Goal: Task Accomplishment & Management: Manage account settings

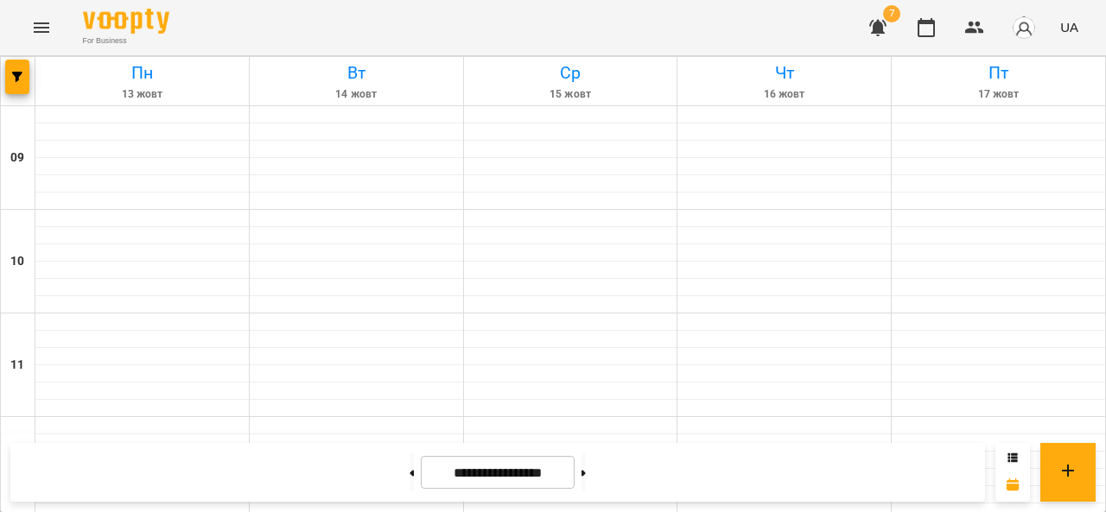
scroll to position [630, 0]
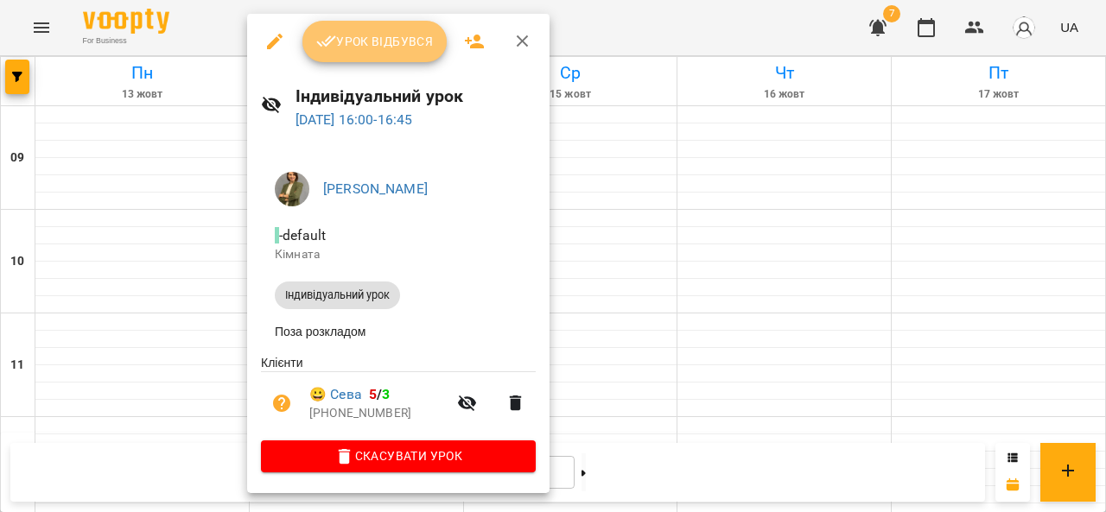
click at [415, 32] on span "Урок відбувся" at bounding box center [374, 41] width 117 height 21
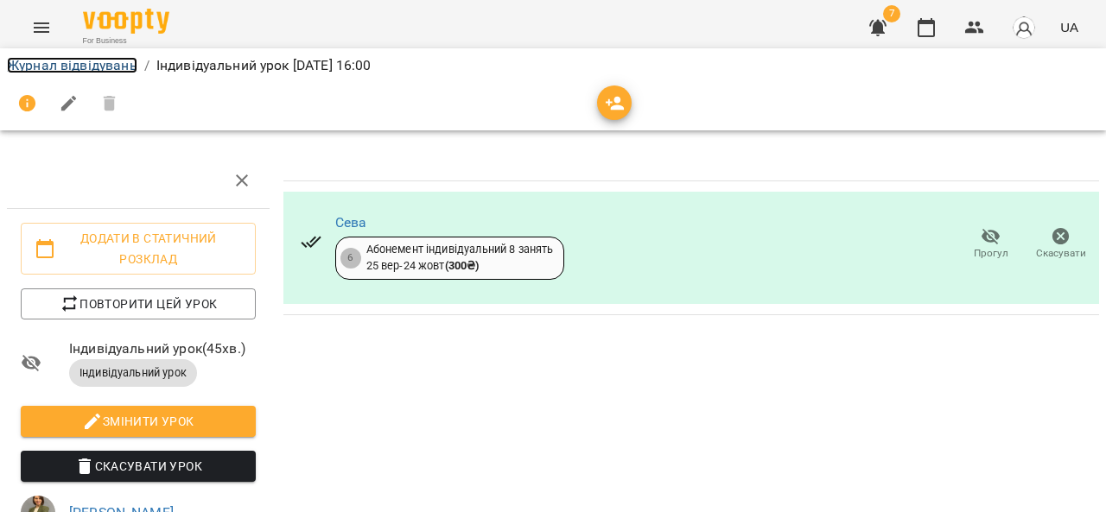
click at [105, 65] on link "Журнал відвідувань" at bounding box center [72, 65] width 130 height 16
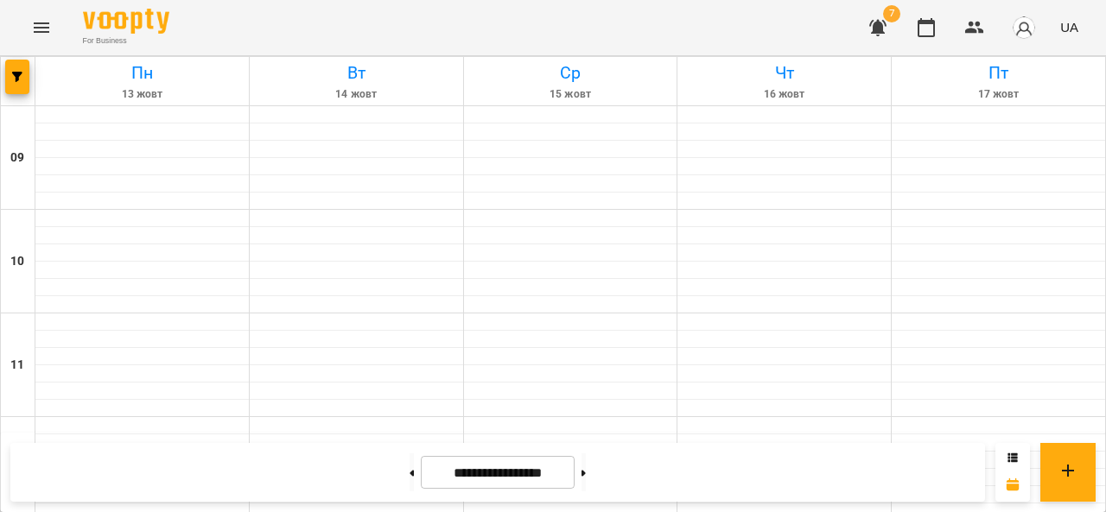
scroll to position [725, 0]
click at [48, 32] on icon "Menu" at bounding box center [41, 27] width 21 height 21
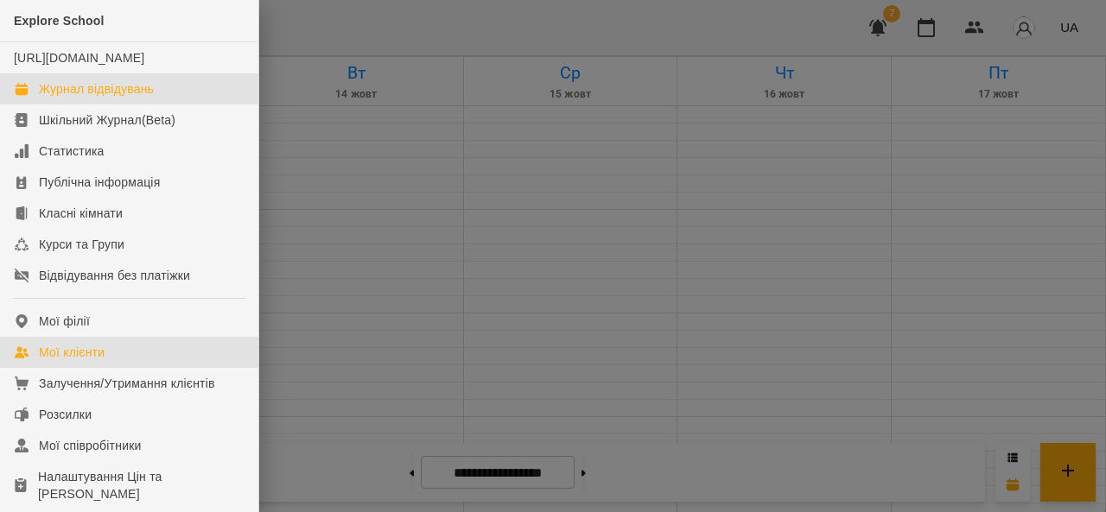
click at [83, 361] on div "Мої клієнти" at bounding box center [72, 352] width 66 height 17
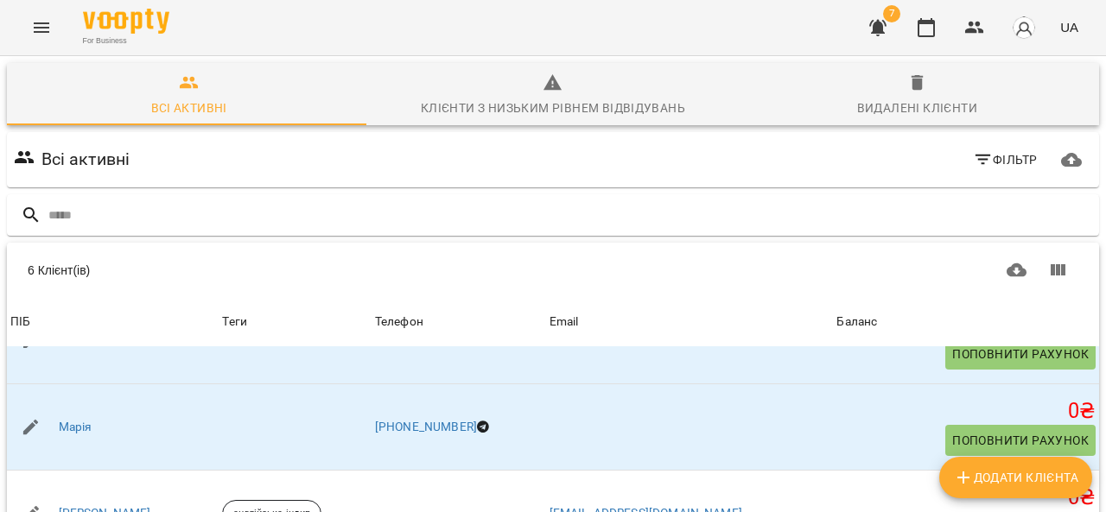
scroll to position [254, 0]
